Goal: Task Accomplishment & Management: Use online tool/utility

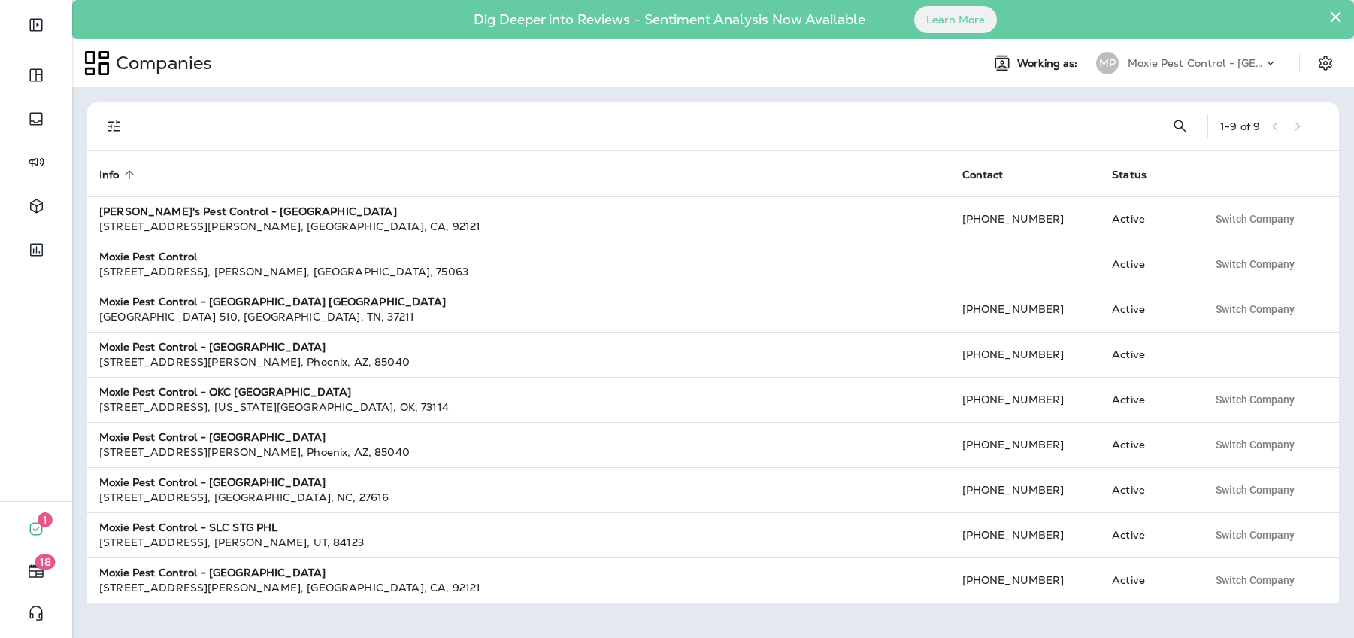
click at [1179, 67] on p "Moxie Pest Control - [GEOGRAPHIC_DATA]" at bounding box center [1195, 63] width 135 height 12
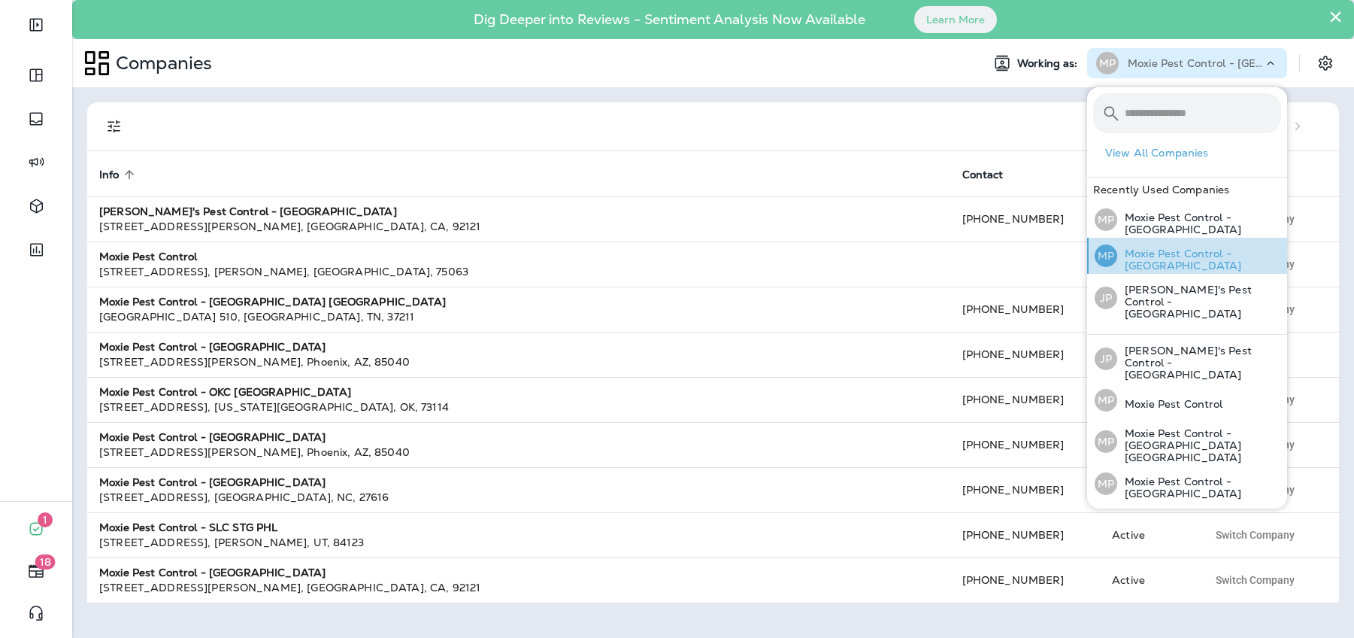
click at [1186, 253] on p "Moxie Pest Control - [GEOGRAPHIC_DATA]" at bounding box center [1199, 259] width 164 height 24
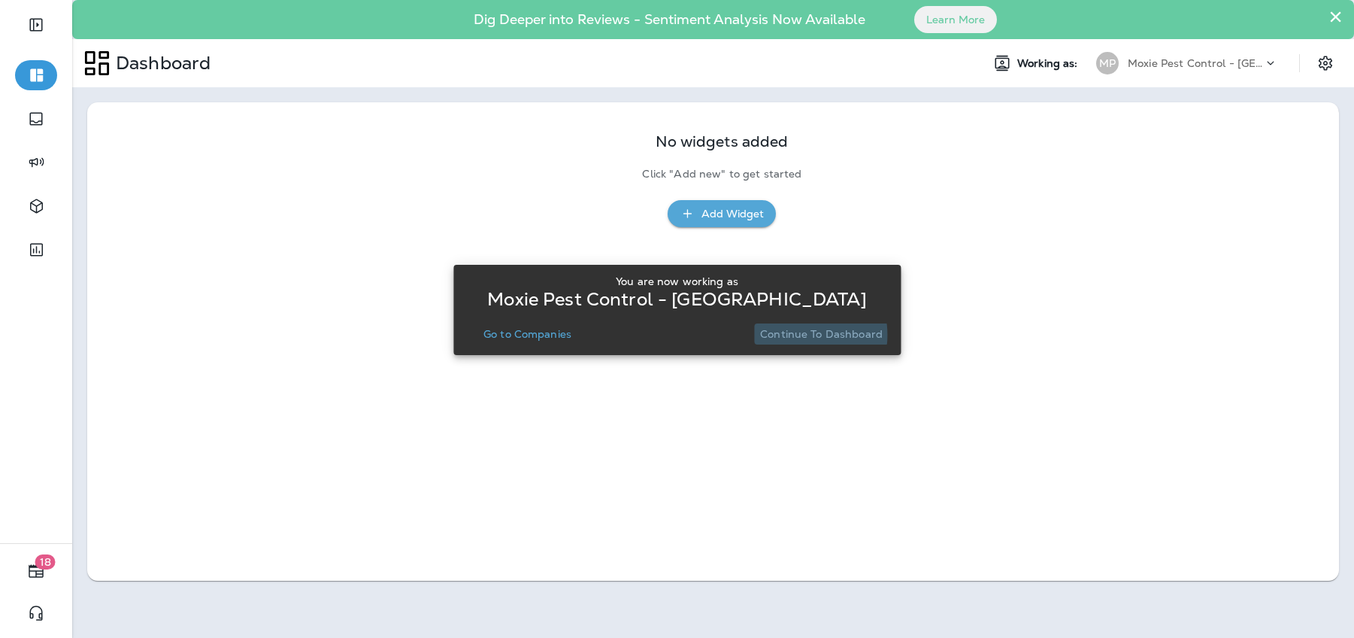
click at [793, 335] on p "Continue to Dashboard" at bounding box center [821, 334] width 123 height 12
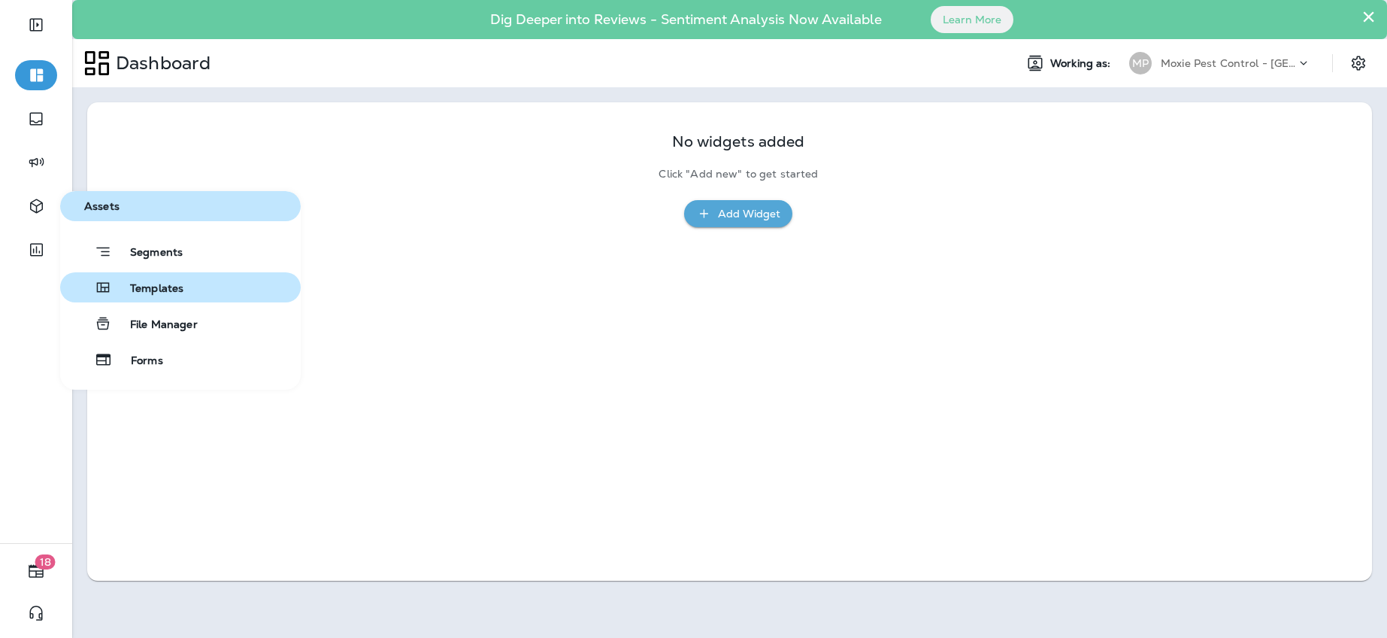
click at [155, 280] on div "Templates" at bounding box center [124, 287] width 117 height 18
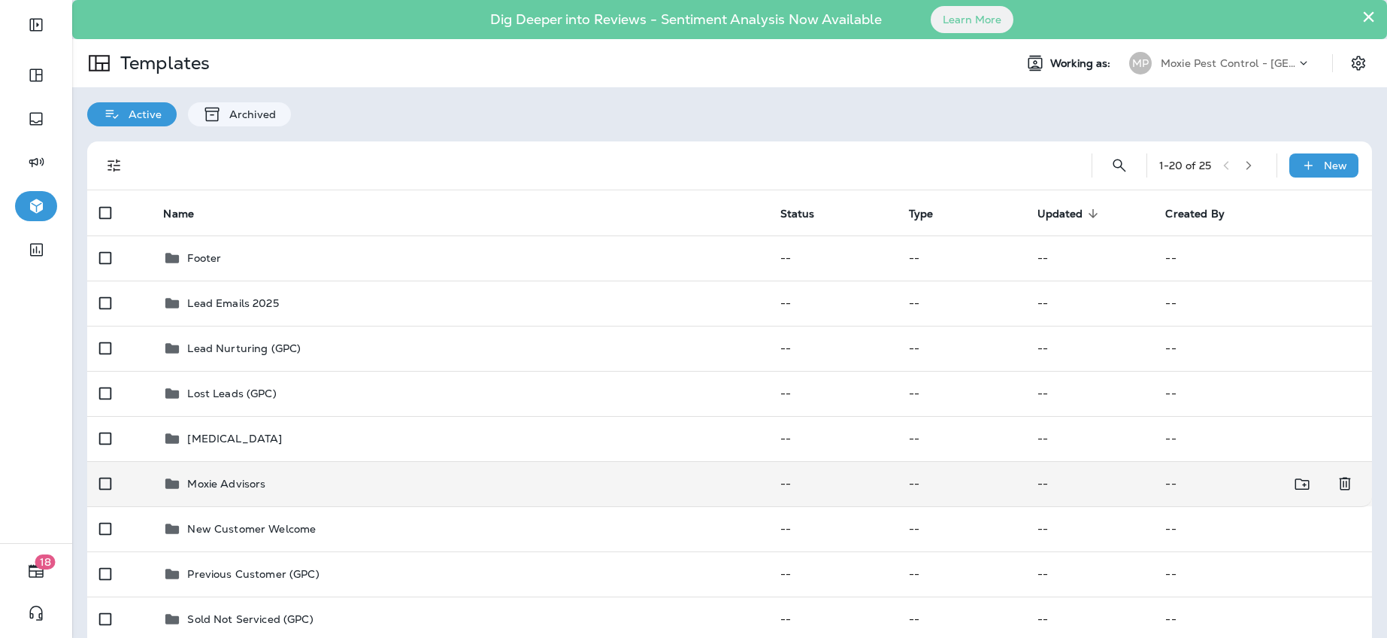
click at [236, 483] on p "Moxie Advisors" at bounding box center [226, 483] width 78 height 12
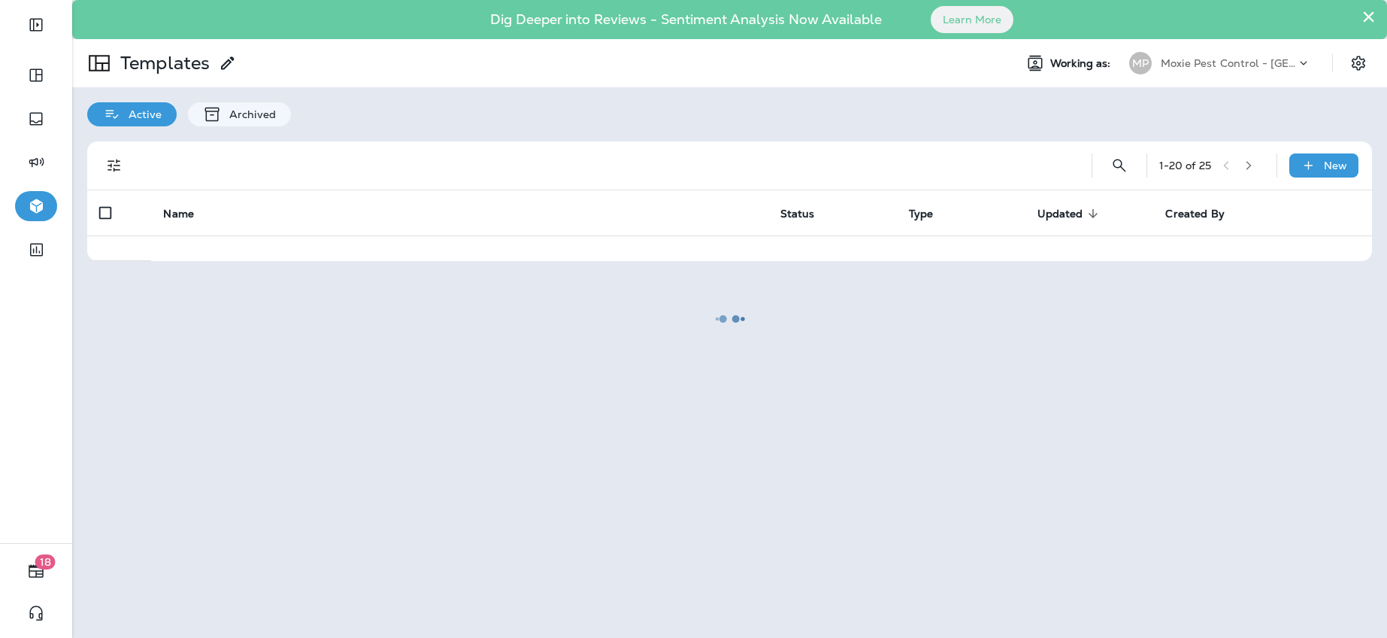
click at [236, 483] on div at bounding box center [730, 319] width 1312 height 635
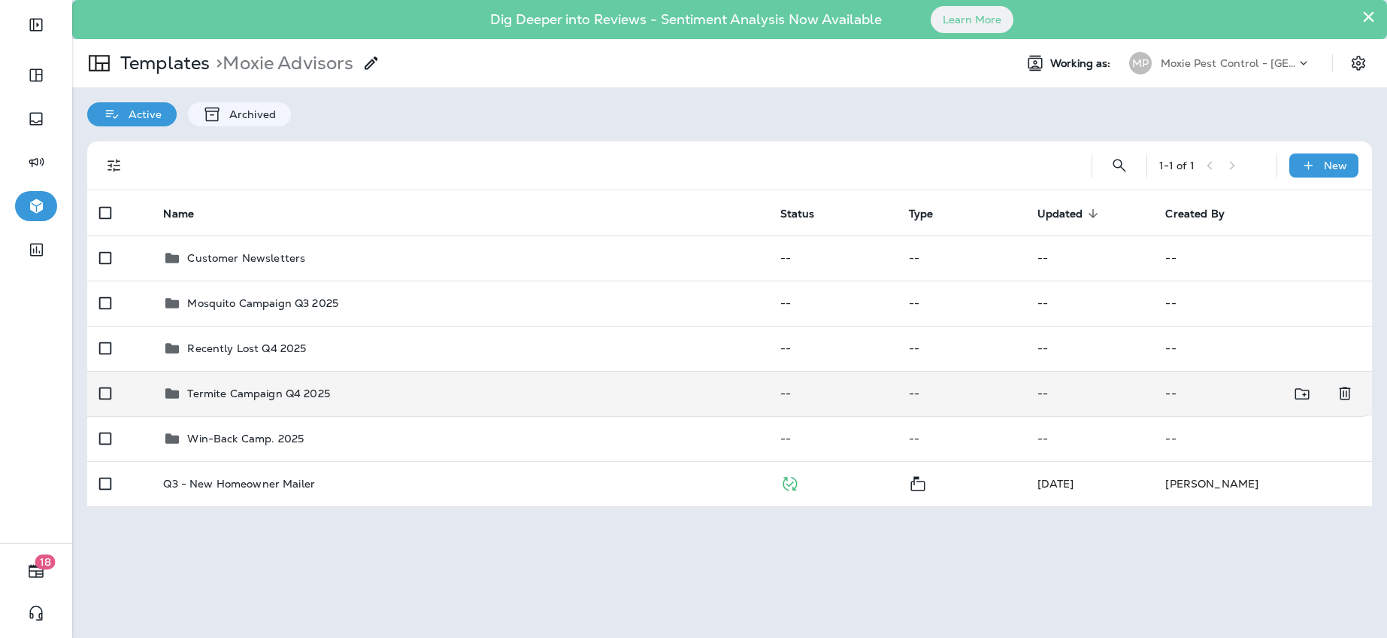
click at [284, 389] on p "Termite Campaign Q4 2025" at bounding box center [258, 393] width 142 height 12
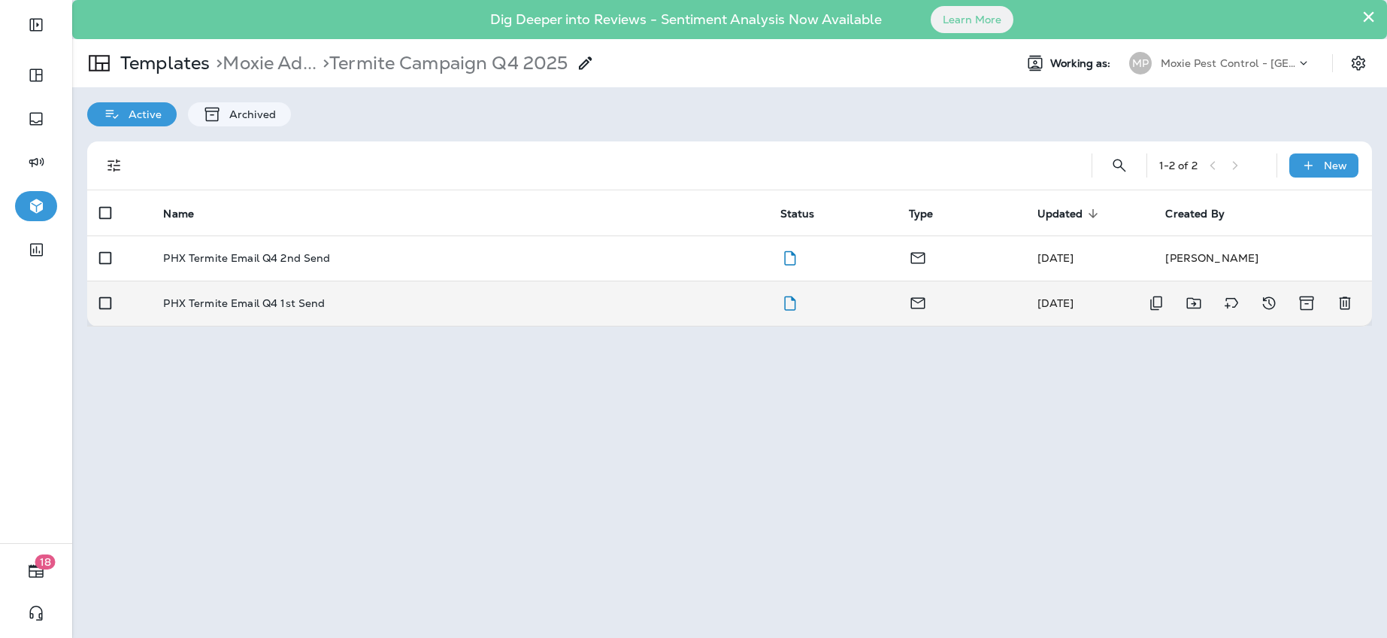
click at [268, 300] on p "PHX Termite Email Q4 1st Send" at bounding box center [244, 303] width 162 height 12
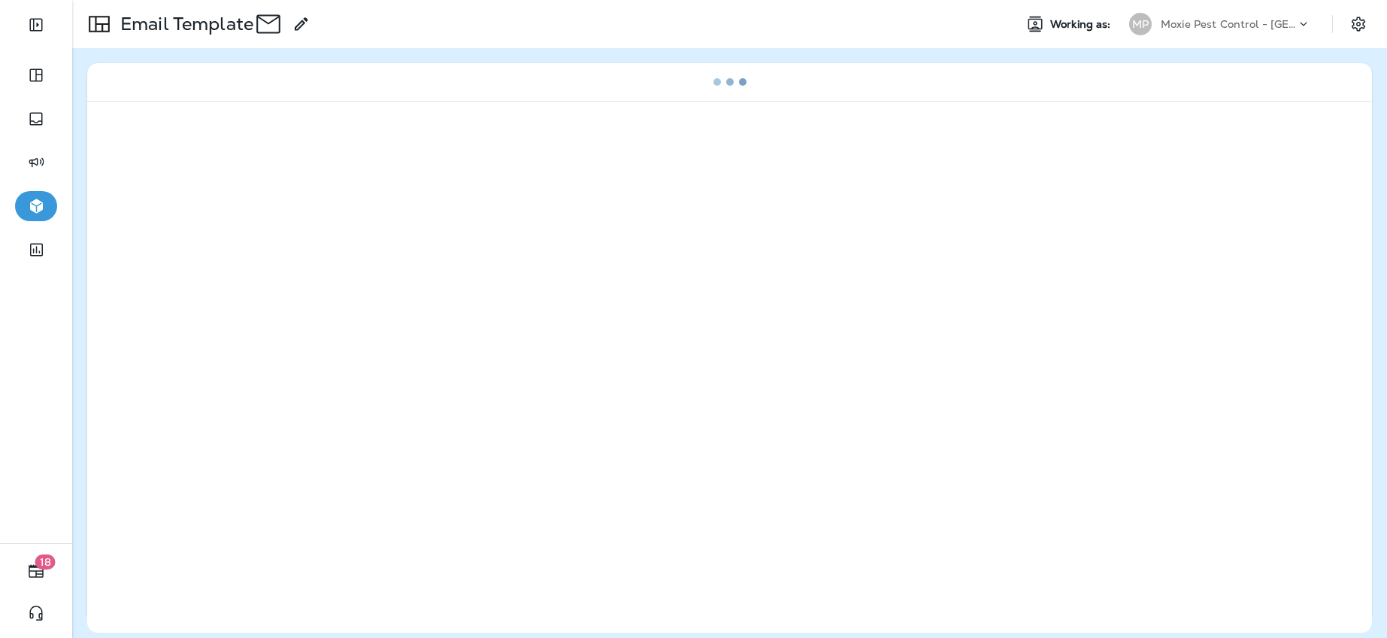
click at [268, 300] on div at bounding box center [729, 367] width 1285 height 532
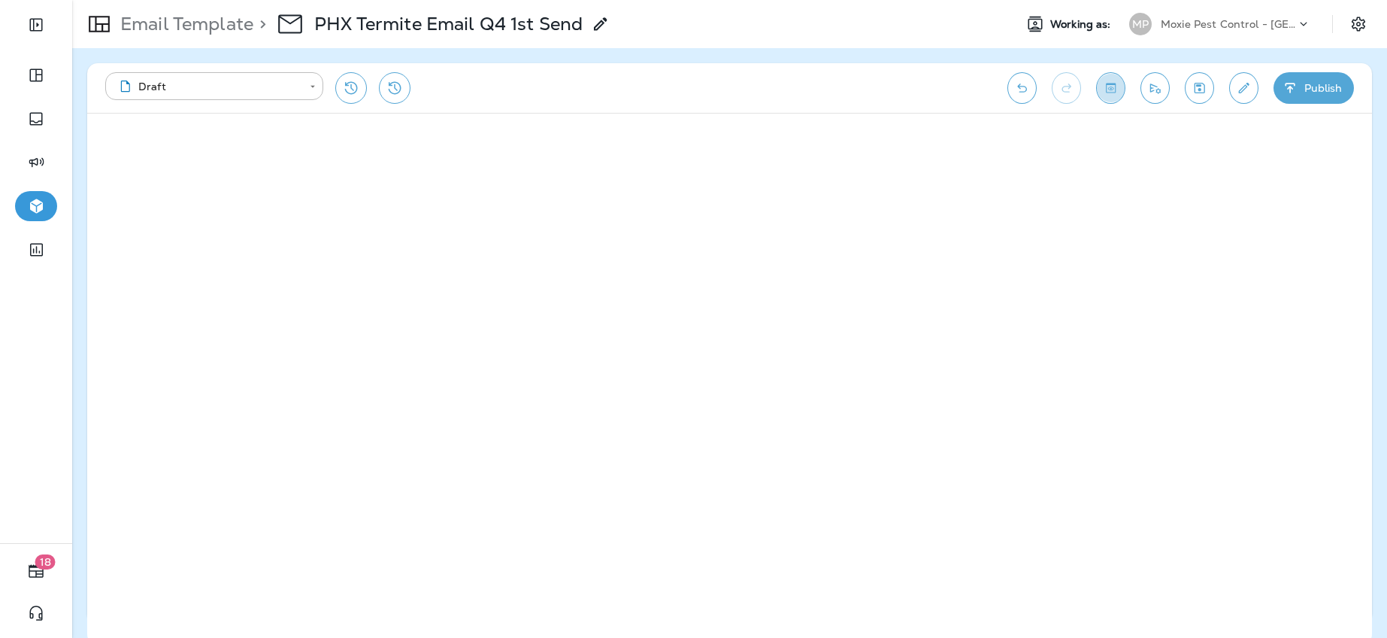
click at [1113, 89] on icon "Toggle preview" at bounding box center [1111, 87] width 16 height 15
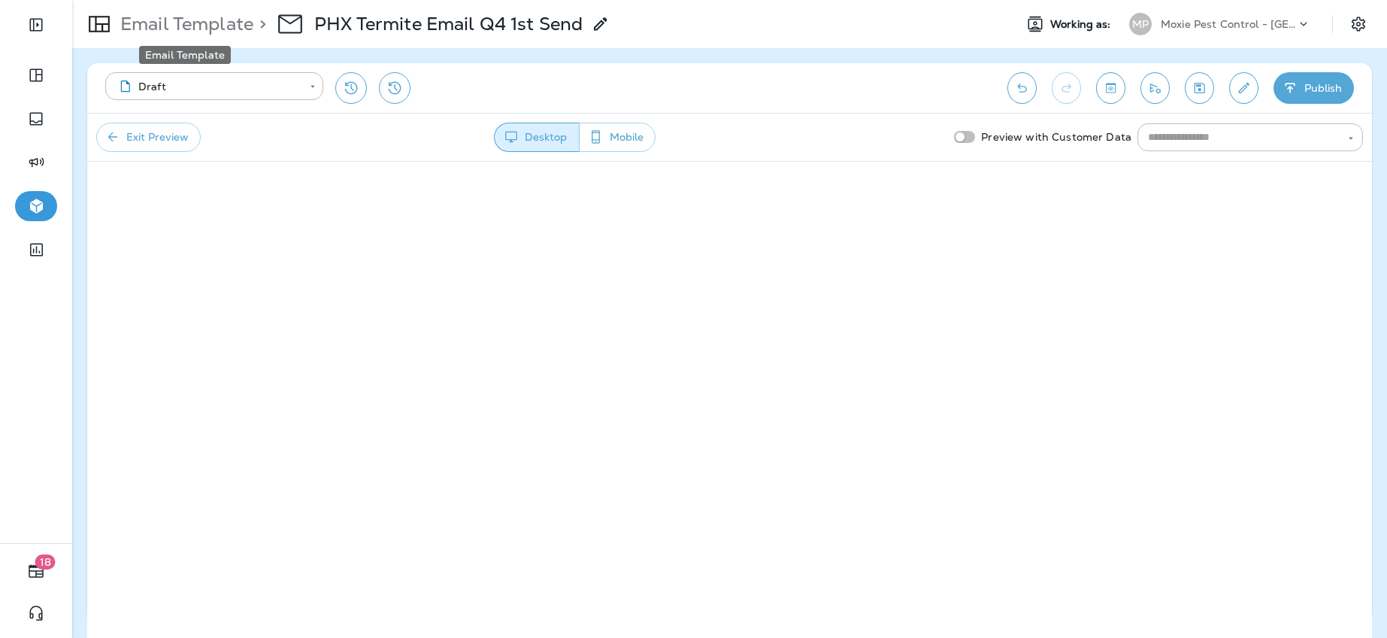
click at [209, 25] on p "Email Template" at bounding box center [183, 24] width 139 height 23
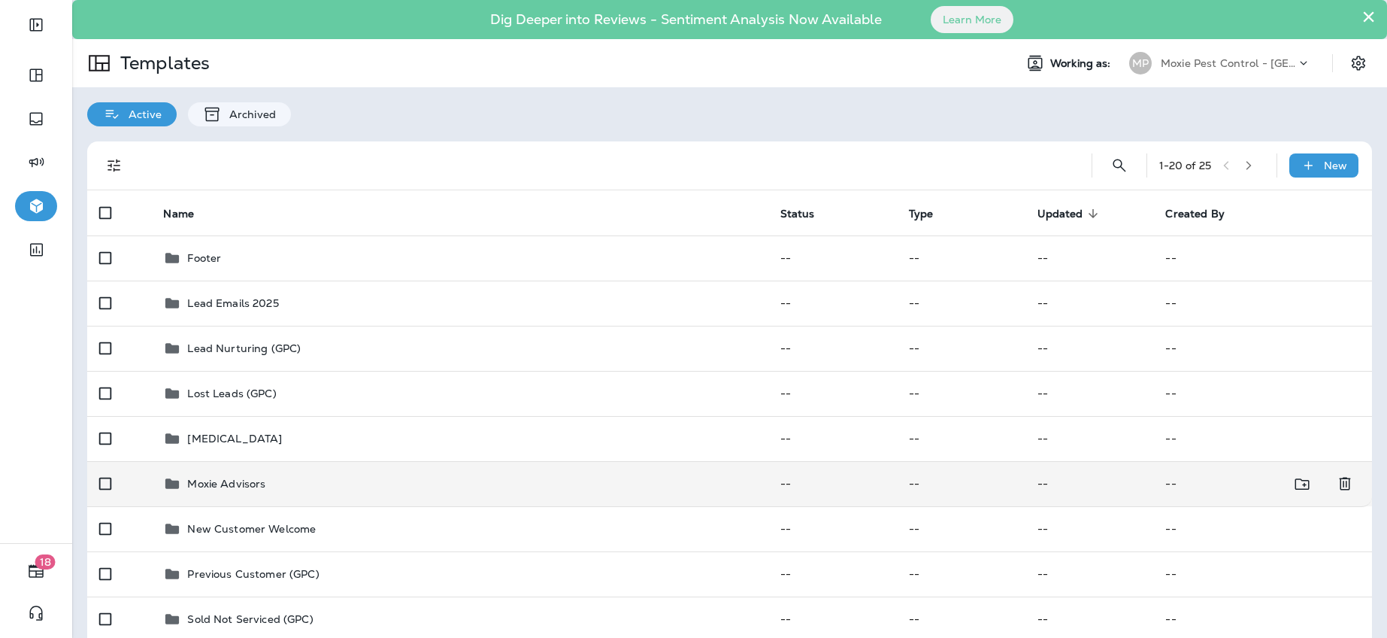
click at [229, 485] on p "Moxie Advisors" at bounding box center [226, 483] width 78 height 12
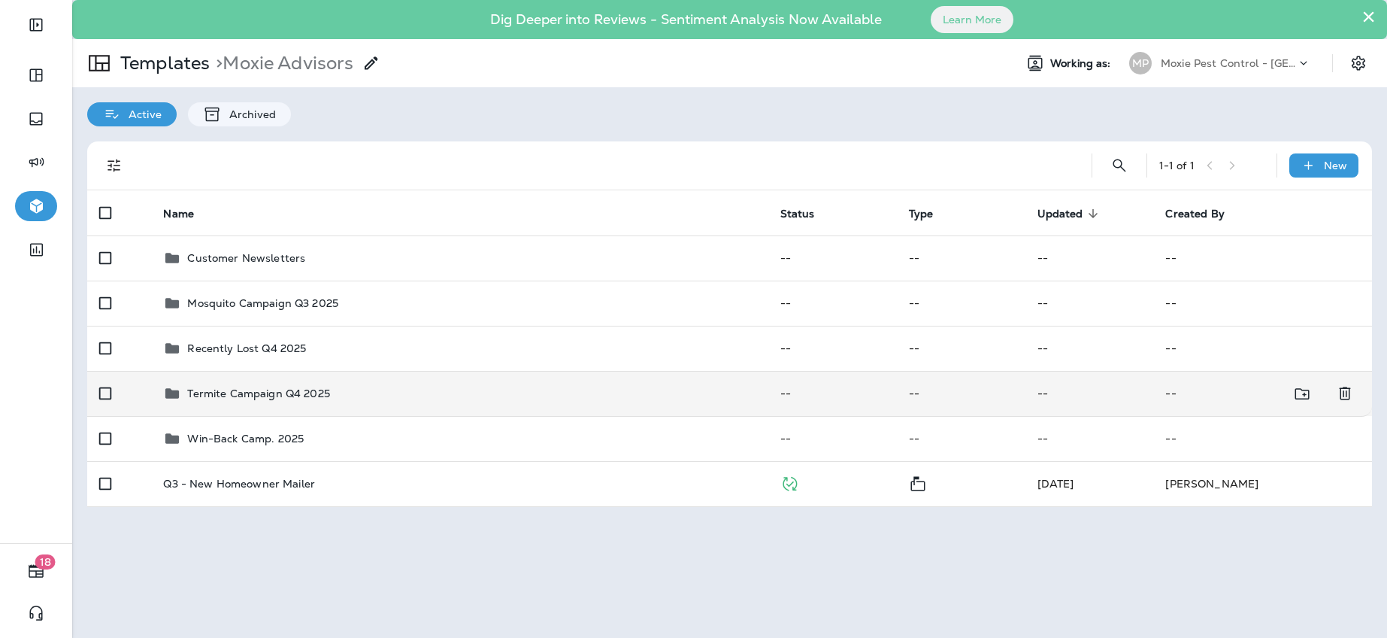
click at [271, 396] on p "Termite Campaign Q4 2025" at bounding box center [258, 393] width 142 height 12
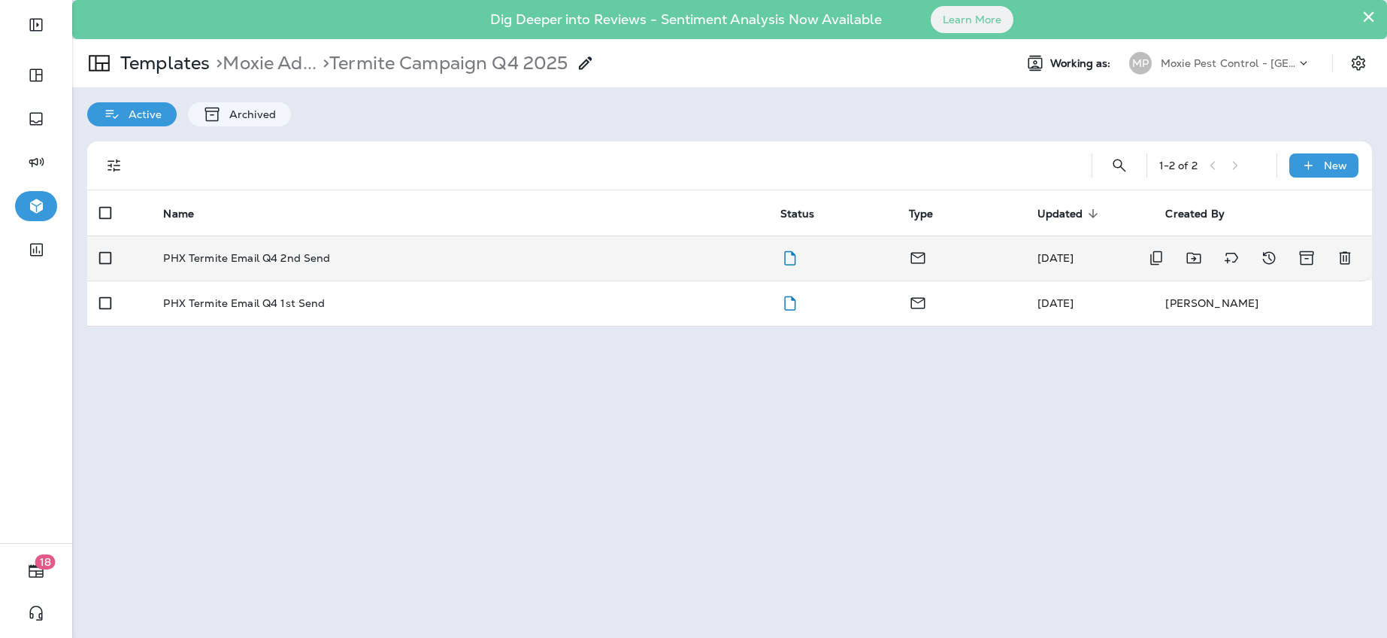
click at [300, 260] on p "PHX Termite Email Q4 2nd Send" at bounding box center [246, 258] width 167 height 12
